Goal: Check status: Check status

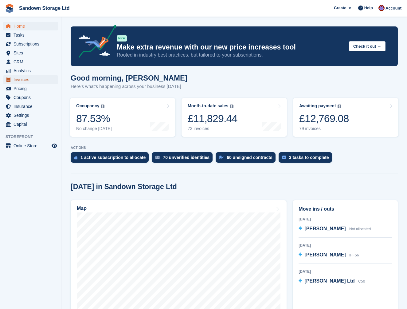
click at [26, 79] on span "Invoices" at bounding box center [32, 79] width 37 height 9
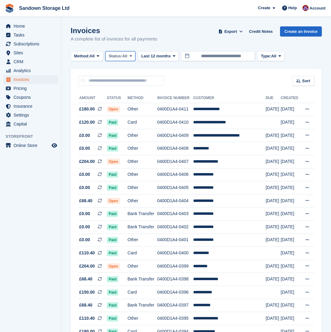
click at [123, 53] on button "Status: All" at bounding box center [120, 56] width 30 height 10
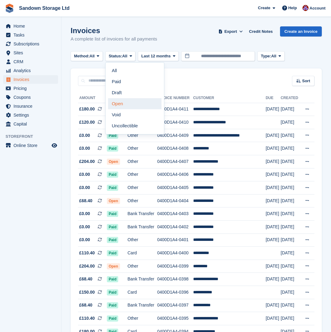
click at [126, 103] on link "Open" at bounding box center [134, 103] width 53 height 11
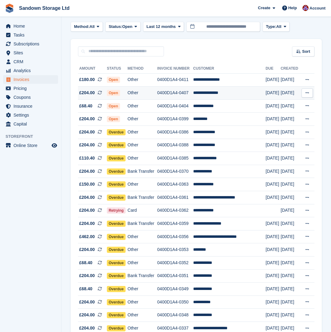
scroll to position [31, 0]
